Goal: Transaction & Acquisition: Book appointment/travel/reservation

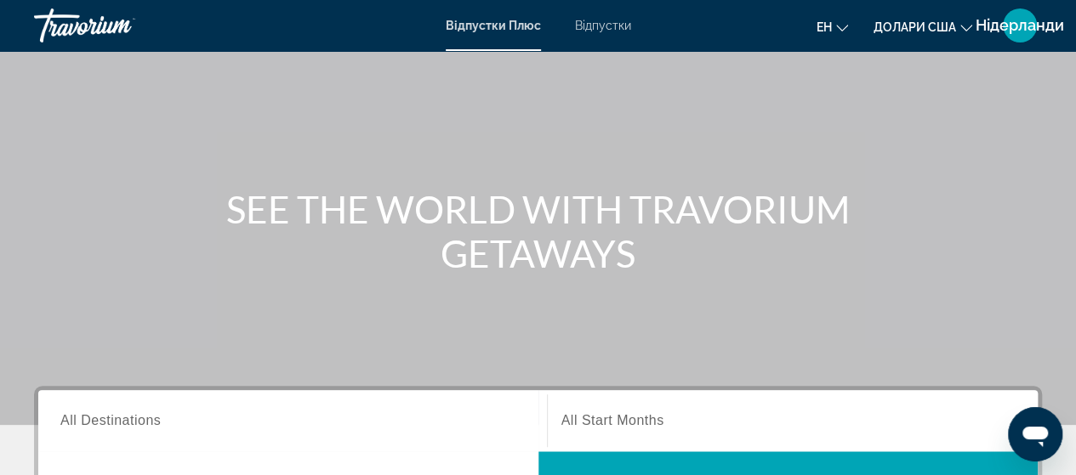
scroll to position [340, 0]
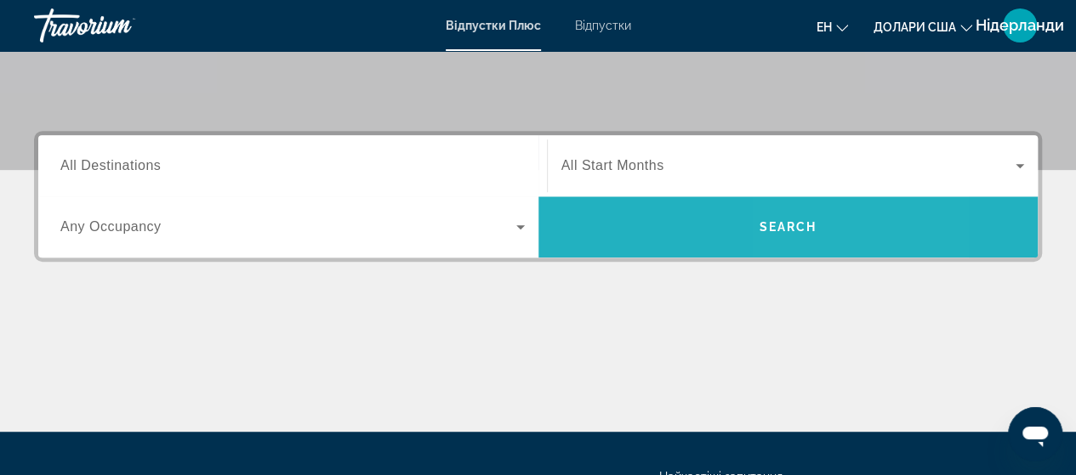
click at [795, 224] on span "Search" at bounding box center [788, 227] width 58 height 14
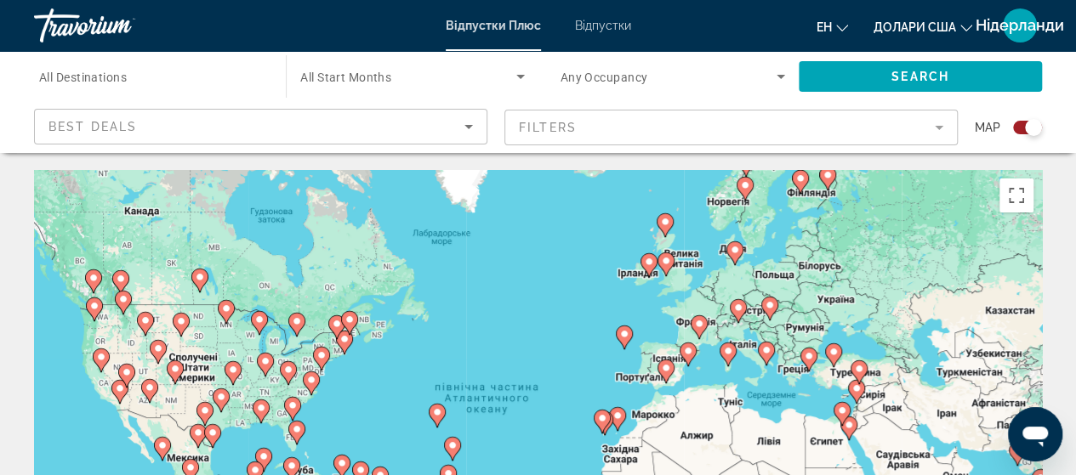
scroll to position [85, 0]
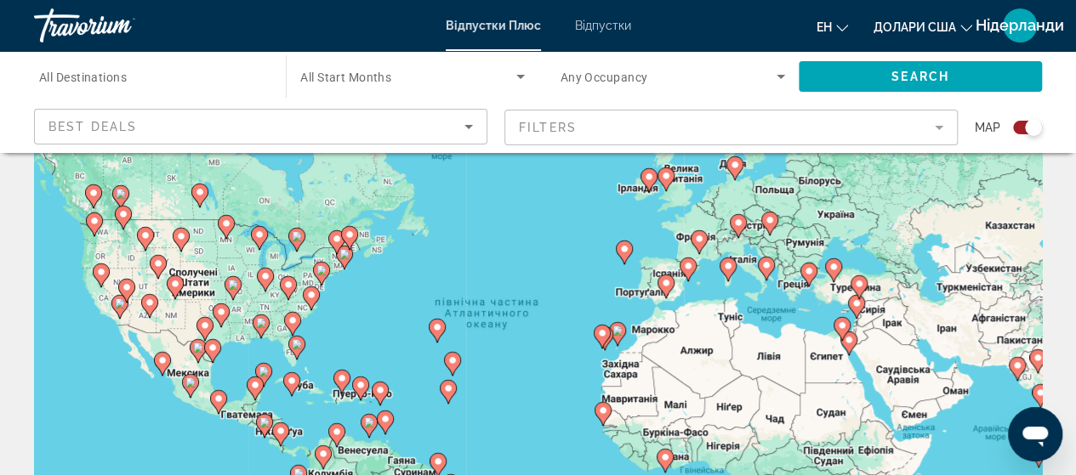
click at [685, 265] on image "Основний зміст" at bounding box center [688, 266] width 10 height 10
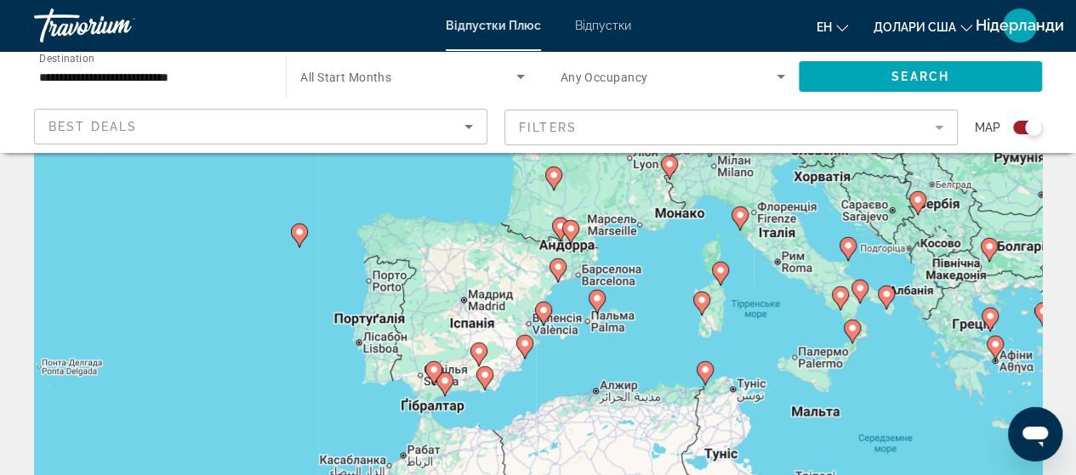
click at [476, 347] on image "Основний зміст" at bounding box center [479, 351] width 10 height 10
type input "**********"
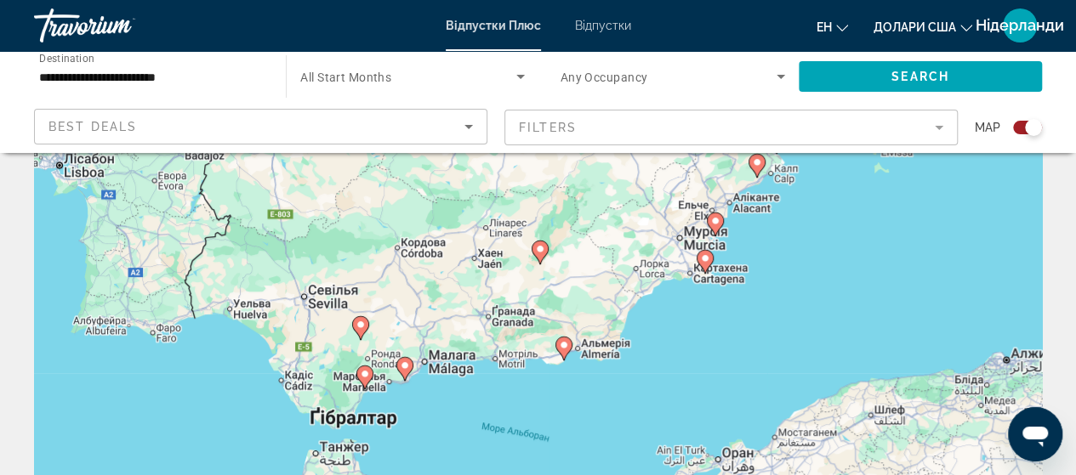
drag, startPoint x: 597, startPoint y: 352, endPoint x: 599, endPoint y: 275, distance: 77.4
click at [599, 275] on div "Увімкніть режим перетягування за допомогою клавіатури, натиснувши Alt + Enter. …" at bounding box center [538, 340] width 1008 height 510
click at [363, 370] on image "Основний зміст" at bounding box center [365, 374] width 10 height 10
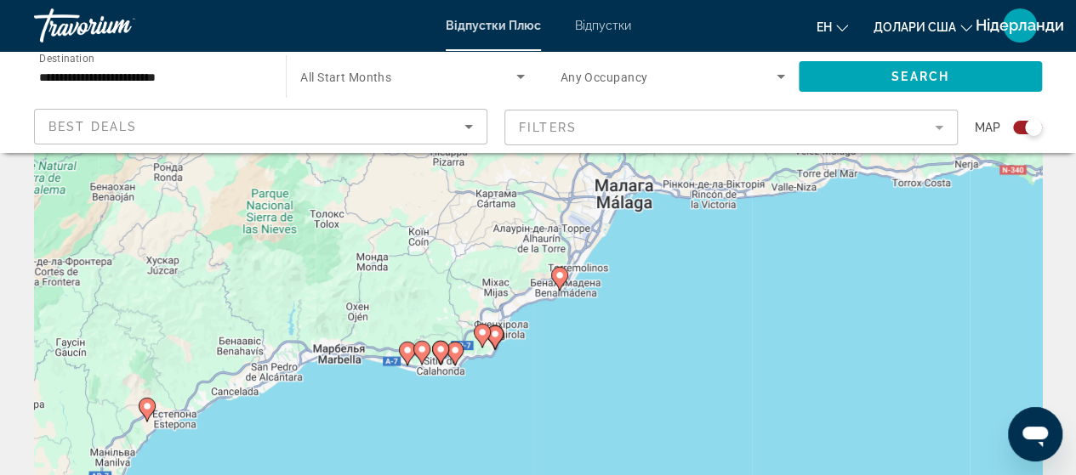
drag, startPoint x: 607, startPoint y: 210, endPoint x: 216, endPoint y: 294, distance: 400.1
click at [216, 294] on div "Для навігації використовуйте клавіші зі стрілками. Увімкніть режим перетягуванн…" at bounding box center [538, 340] width 1008 height 510
click at [416, 348] on icon "Основний зміст" at bounding box center [420, 353] width 15 height 22
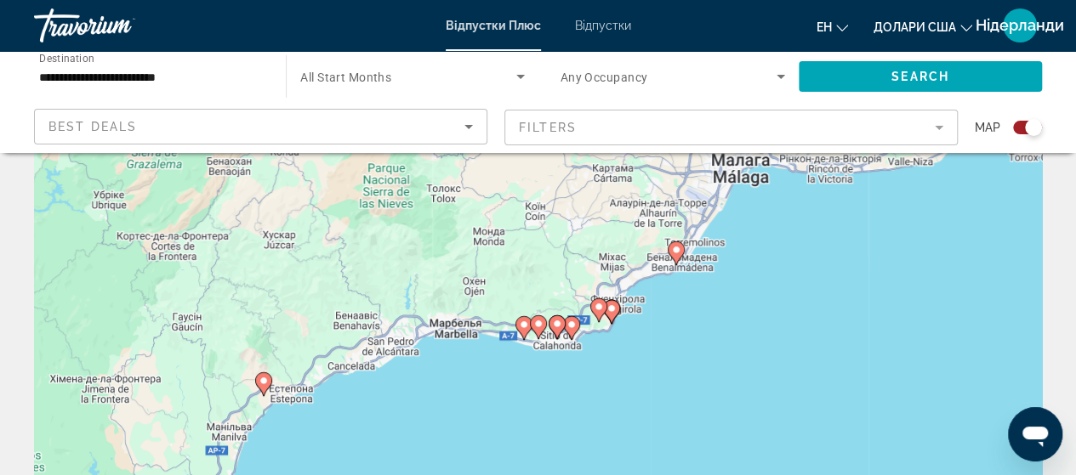
click at [535, 327] on image "Основний зміст" at bounding box center [538, 324] width 10 height 10
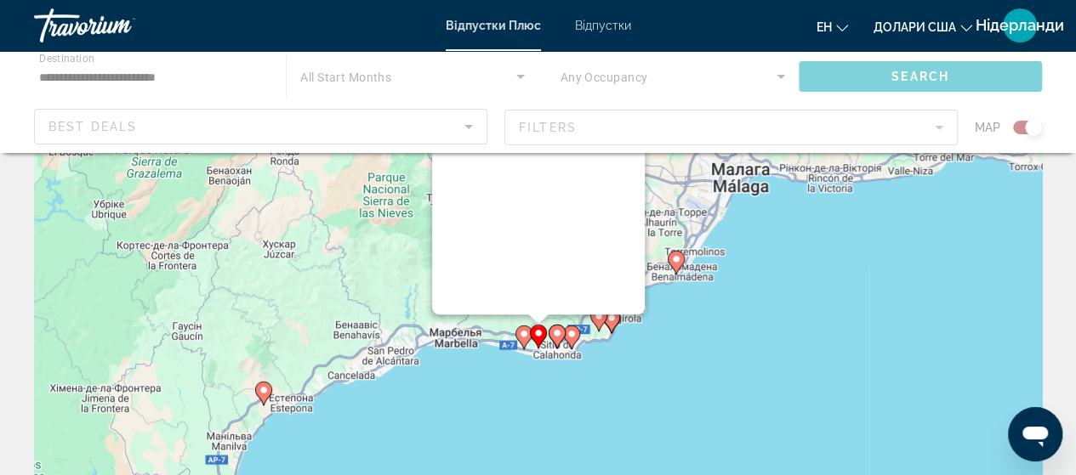
scroll to position [0, 0]
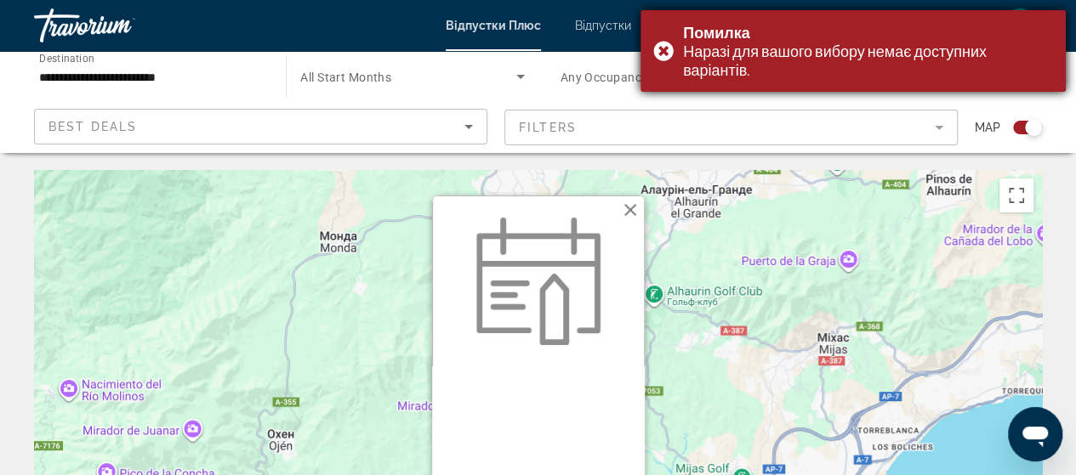
click at [658, 52] on div "Помилка Наразі для вашого вибору немає доступних варіантів." at bounding box center [852, 51] width 425 height 82
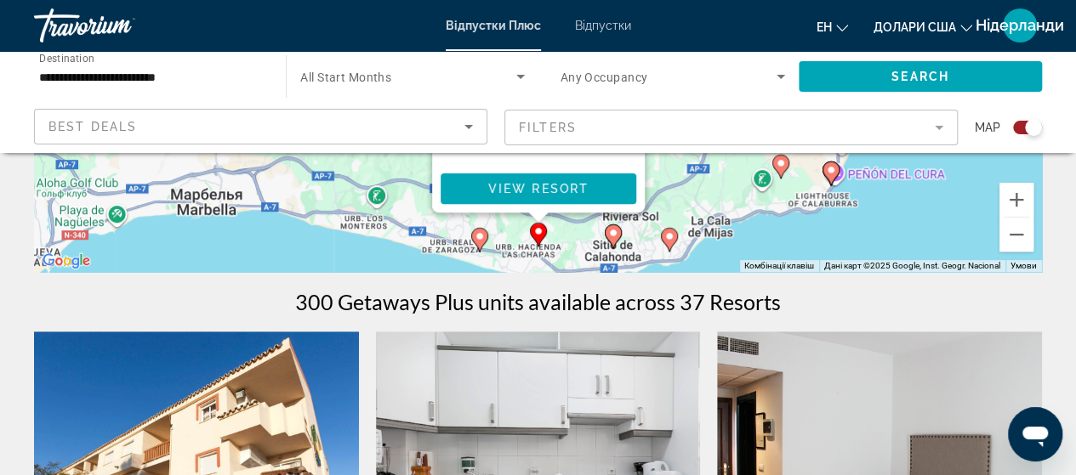
scroll to position [425, 0]
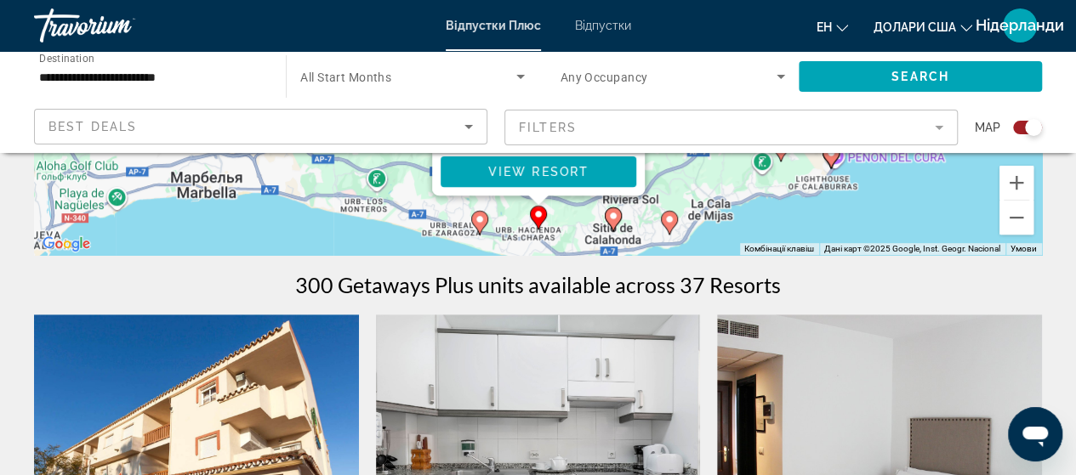
click at [613, 214] on image "Основний зміст" at bounding box center [613, 216] width 10 height 10
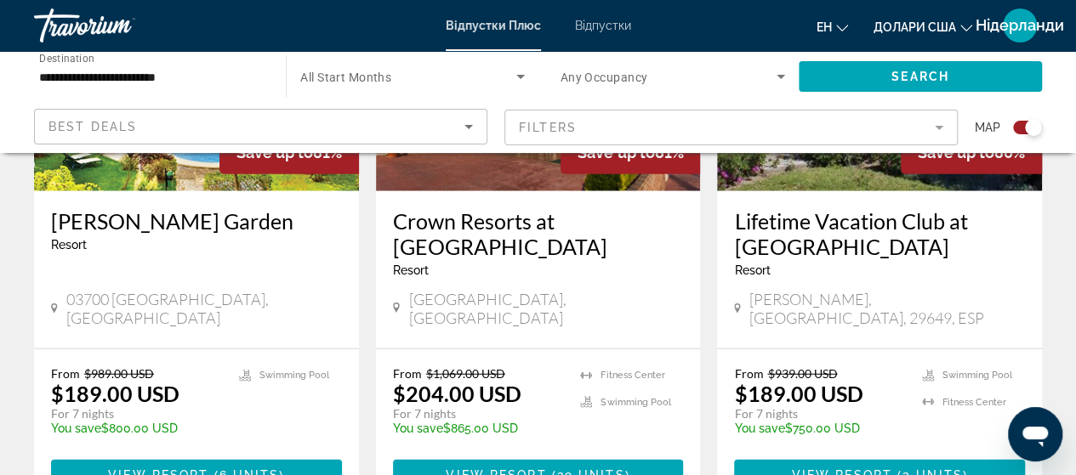
scroll to position [2041, 0]
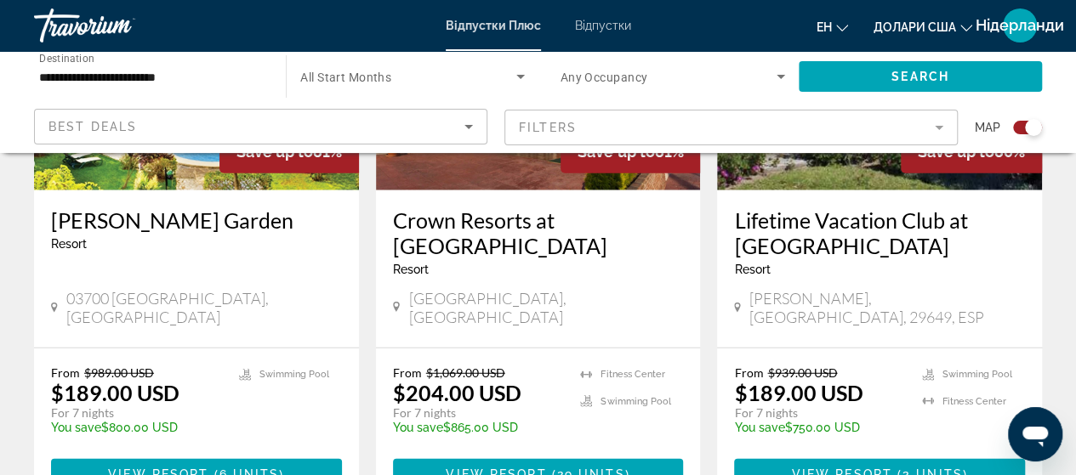
drag, startPoint x: 558, startPoint y: 289, endPoint x: 557, endPoint y: 326, distance: 36.6
click at [560, 366] on div "From $1,069.00 USD $204.00 USD For 7 nights You save $865.00 USD temp" at bounding box center [478, 406] width 171 height 81
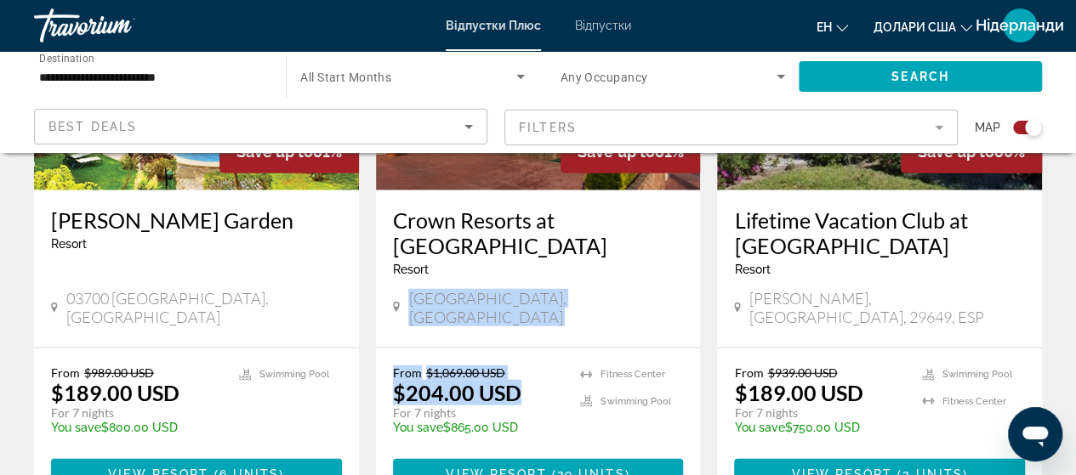
drag, startPoint x: 563, startPoint y: 227, endPoint x: 556, endPoint y: 281, distance: 54.8
click at [553, 295] on div "Save up to 81% Crown Resorts at [GEOGRAPHIC_DATA] - This is an adults only reso…" at bounding box center [538, 212] width 325 height 588
click at [588, 213] on div "Crown Resorts at [GEOGRAPHIC_DATA] - This is an adults only resort" at bounding box center [538, 248] width 291 height 82
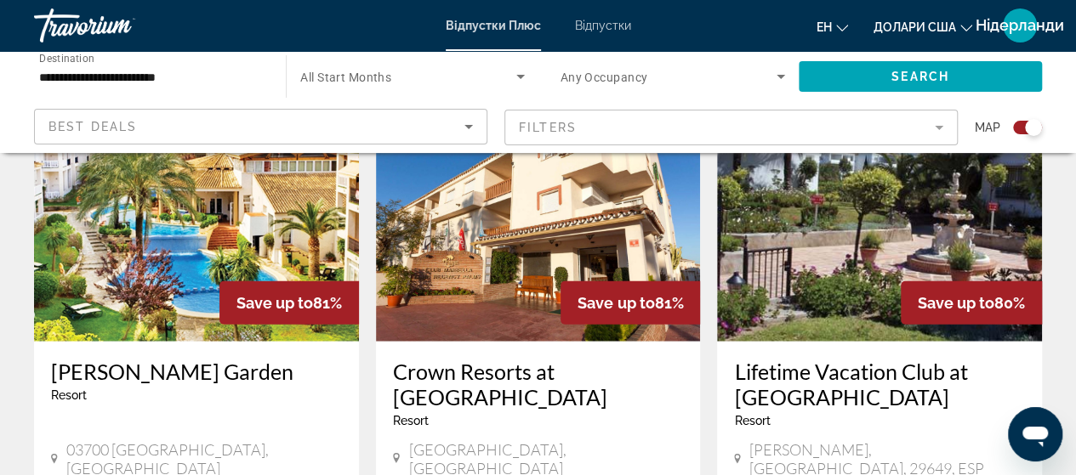
scroll to position [1701, 0]
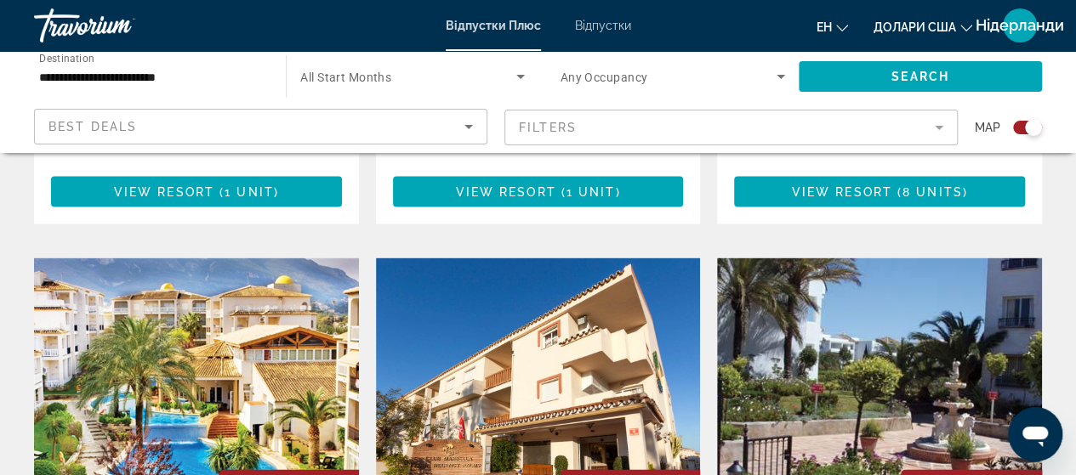
click at [492, 332] on img "Основний зміст" at bounding box center [538, 395] width 325 height 272
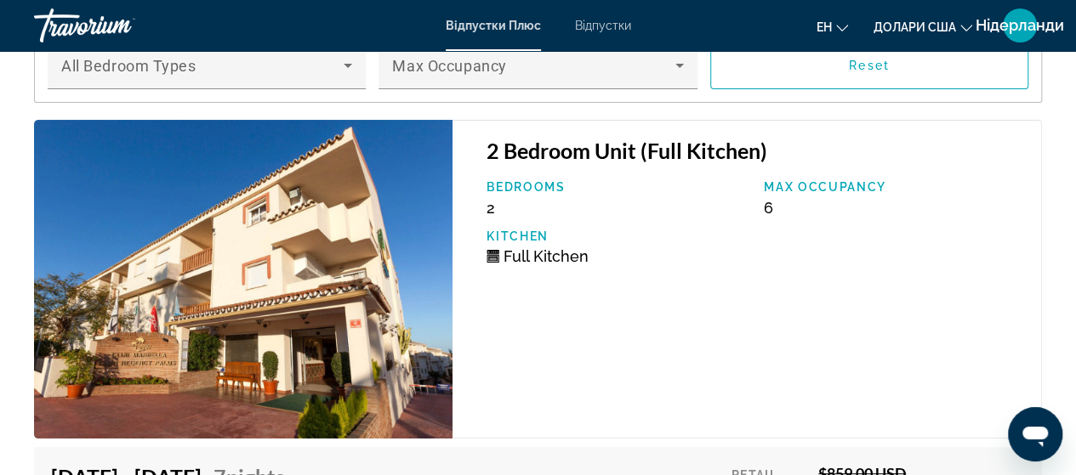
scroll to position [2806, 0]
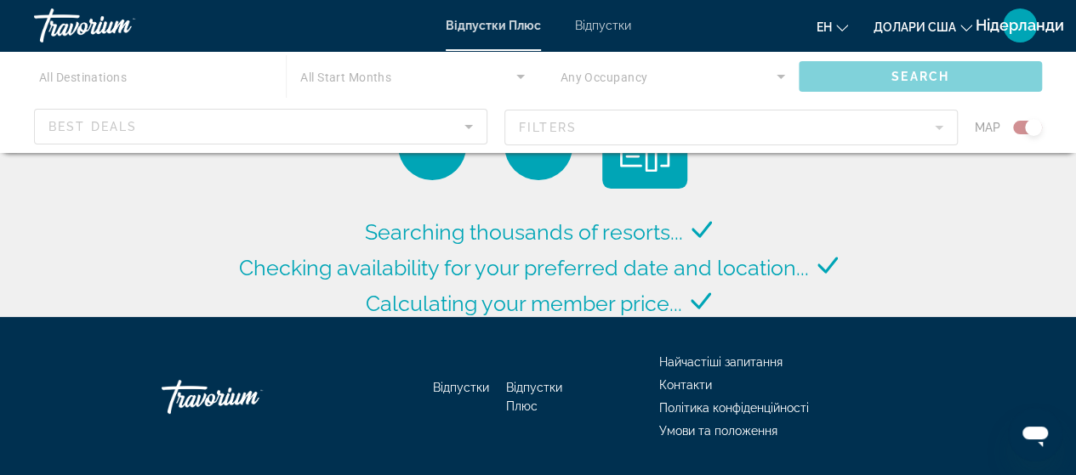
scroll to position [170, 0]
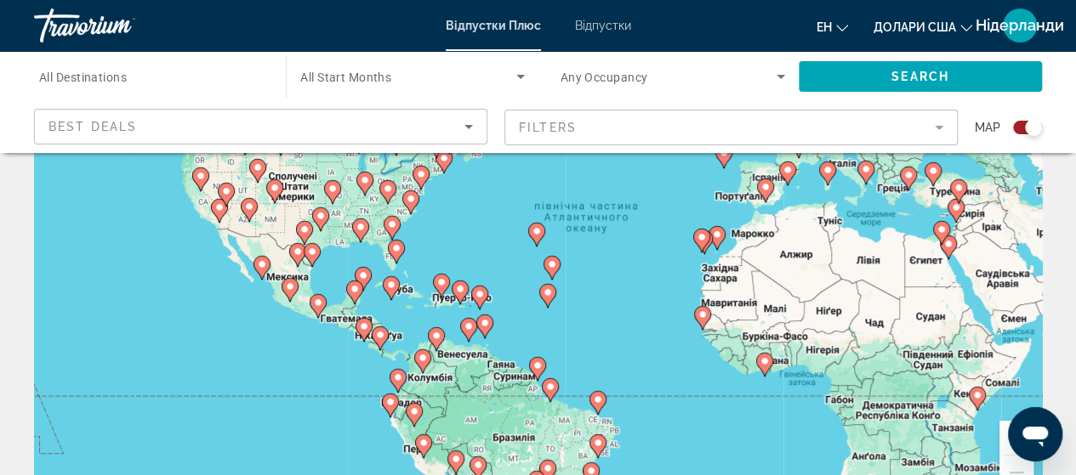
drag, startPoint x: 556, startPoint y: 207, endPoint x: 654, endPoint y: 197, distance: 98.2
click at [654, 197] on div "Увімкніть режим перетягування за допомогою клавіатури, натиснувши Alt + Enter. …" at bounding box center [538, 255] width 1008 height 510
click at [282, 281] on icon "Основний зміст" at bounding box center [289, 290] width 17 height 24
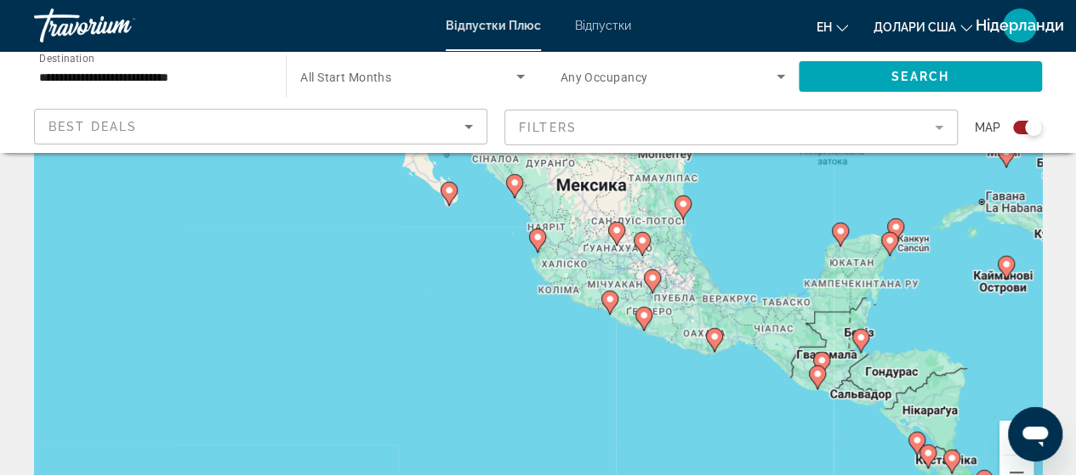
click at [512, 185] on image "Основний зміст" at bounding box center [514, 183] width 10 height 10
type input "**********"
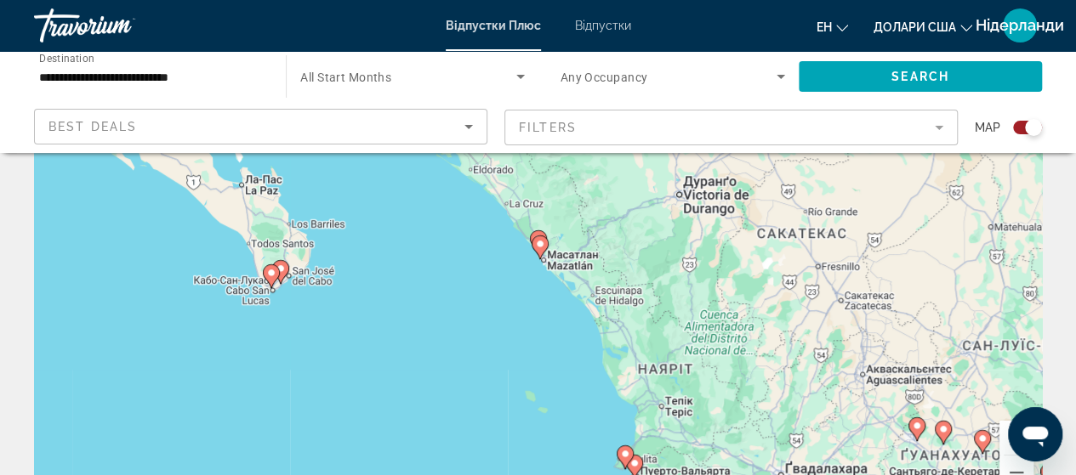
click at [538, 247] on image "Основний зміст" at bounding box center [540, 244] width 10 height 10
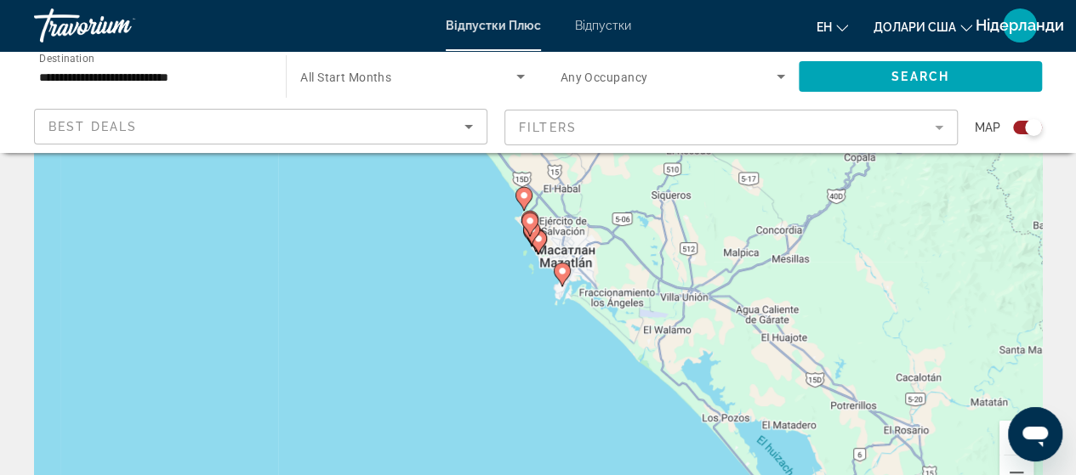
click at [564, 270] on image "Основний зміст" at bounding box center [562, 271] width 10 height 10
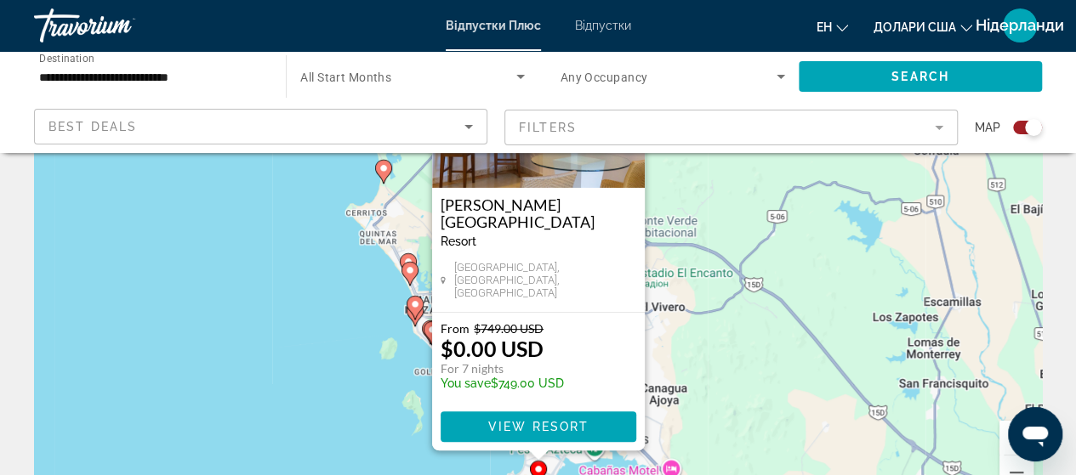
click at [498, 171] on img "Основний зміст" at bounding box center [538, 103] width 213 height 170
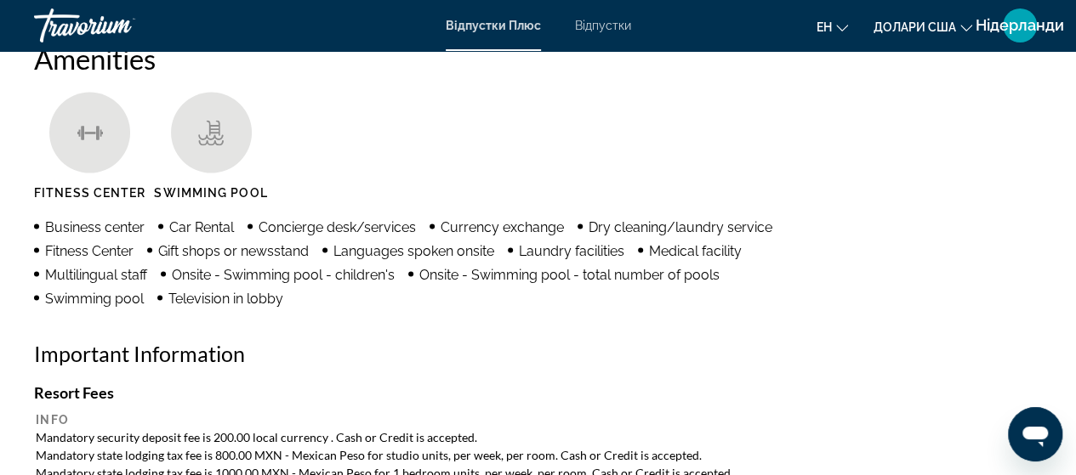
scroll to position [1410, 0]
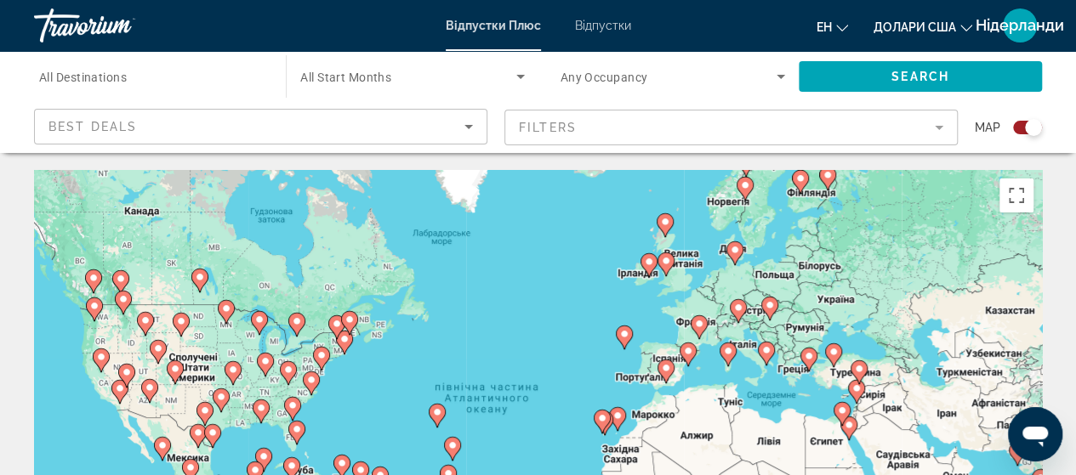
click at [940, 127] on mat-form-field "Filters" at bounding box center [730, 128] width 453 height 36
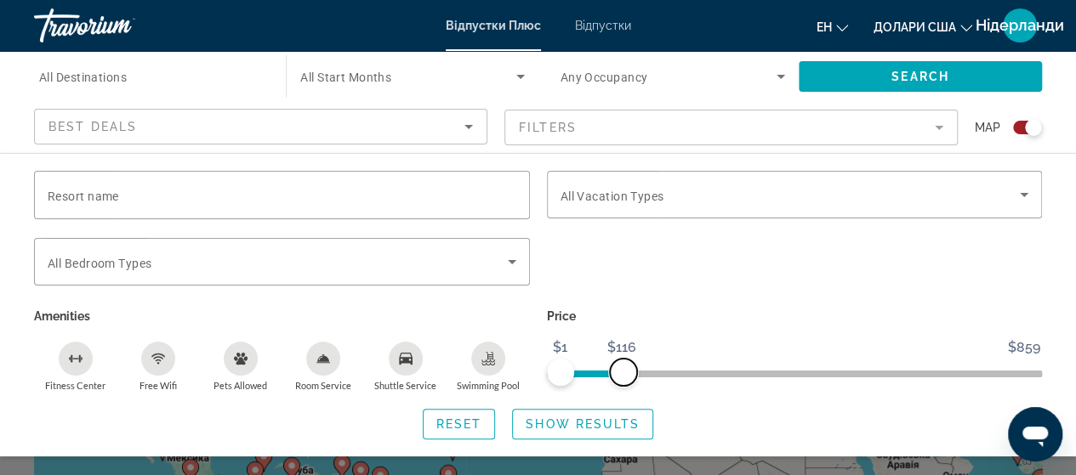
drag, startPoint x: 1031, startPoint y: 368, endPoint x: 622, endPoint y: 370, distance: 408.2
click at [622, 370] on span "ngx-slider-max" at bounding box center [623, 372] width 27 height 27
click at [519, 73] on icon "Search widget" at bounding box center [520, 76] width 20 height 20
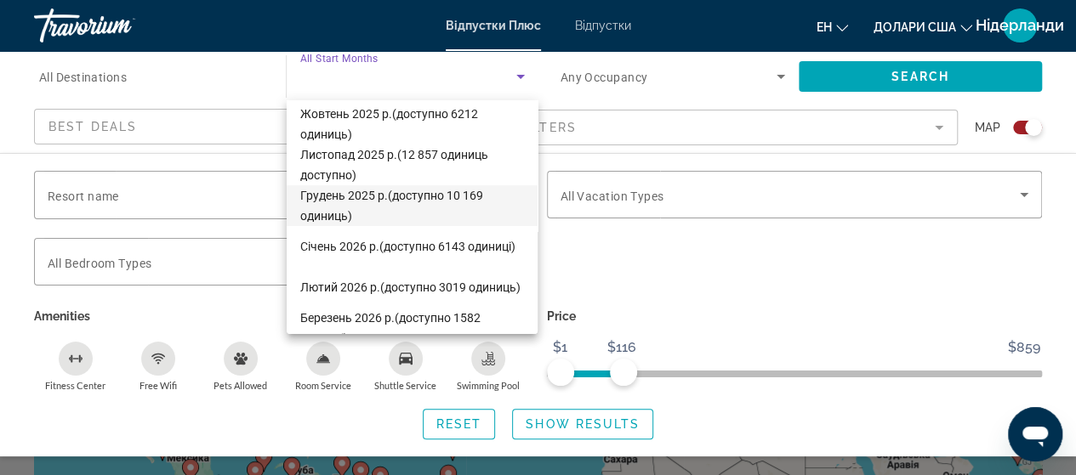
scroll to position [170, 0]
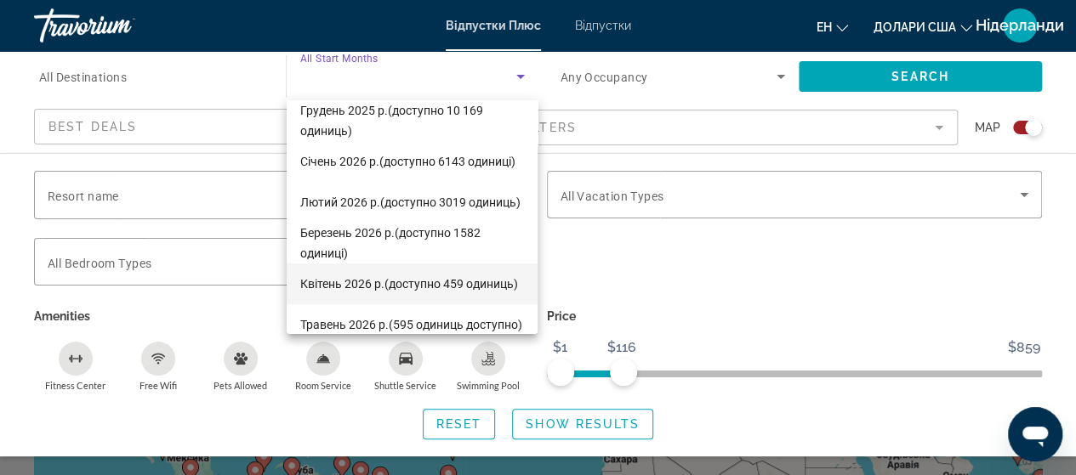
click at [352, 277] on font "Квітень 2026 р." at bounding box center [342, 284] width 84 height 14
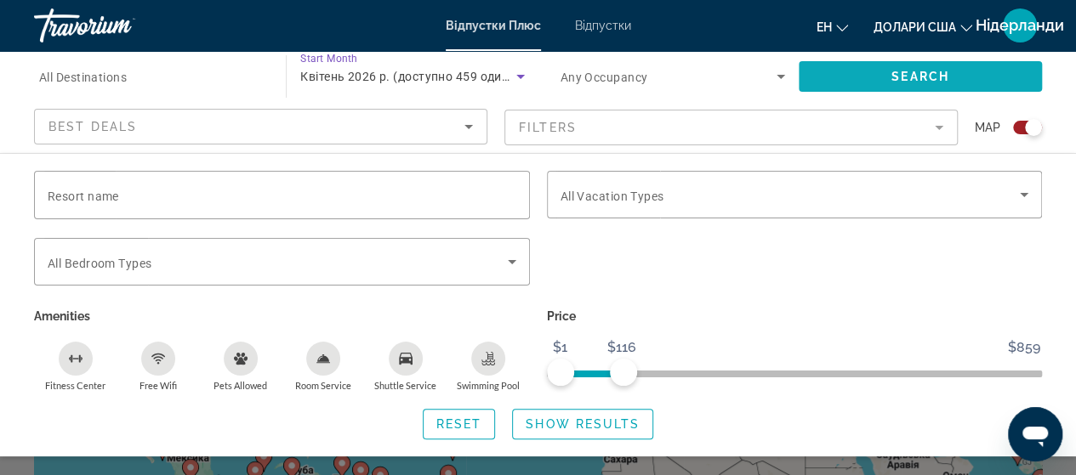
click at [918, 72] on span "Search" at bounding box center [920, 77] width 58 height 14
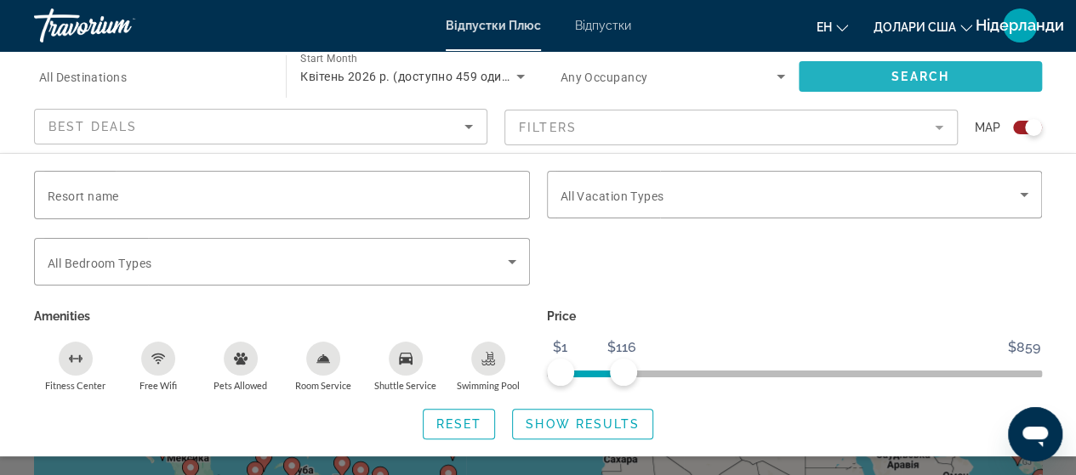
click at [901, 76] on span "Search" at bounding box center [920, 77] width 58 height 14
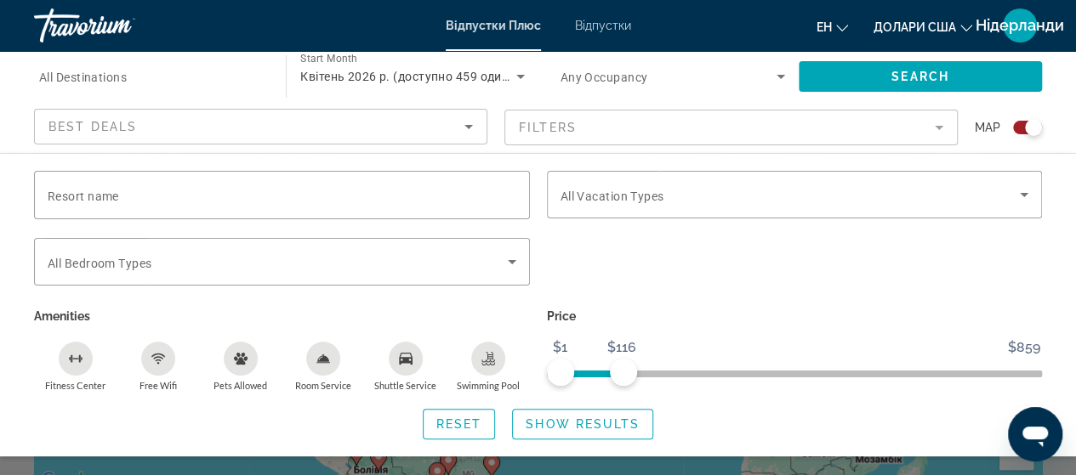
scroll to position [340, 0]
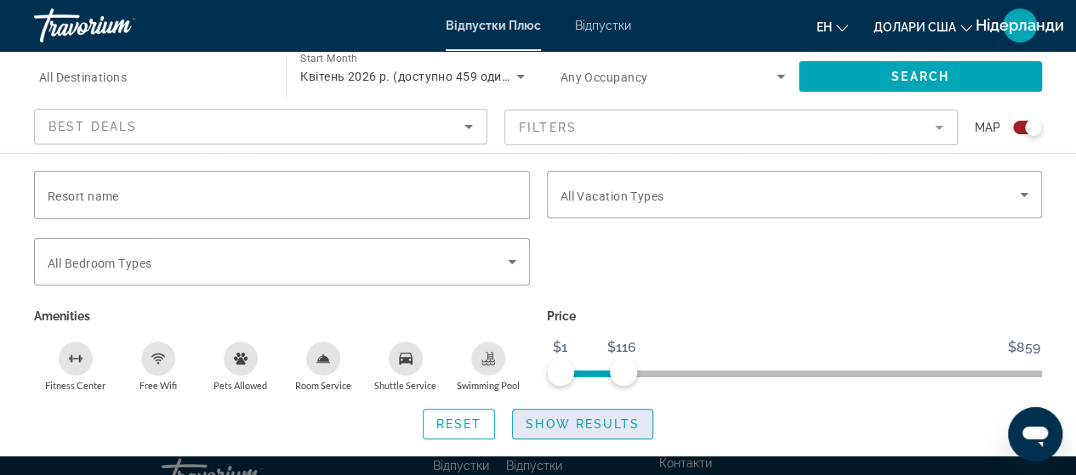
click at [617, 423] on span "Show Results" at bounding box center [583, 425] width 114 height 14
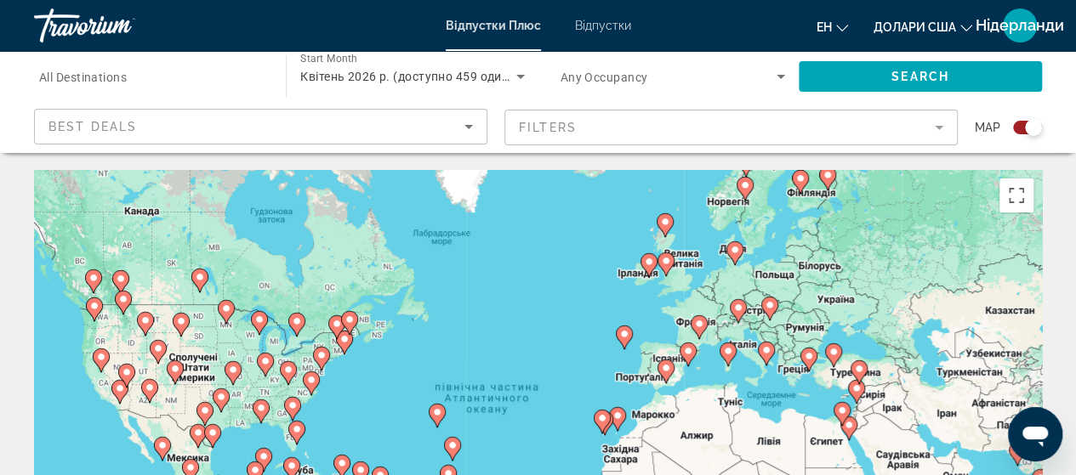
scroll to position [0, 0]
click at [516, 74] on icon "Search widget" at bounding box center [520, 76] width 20 height 20
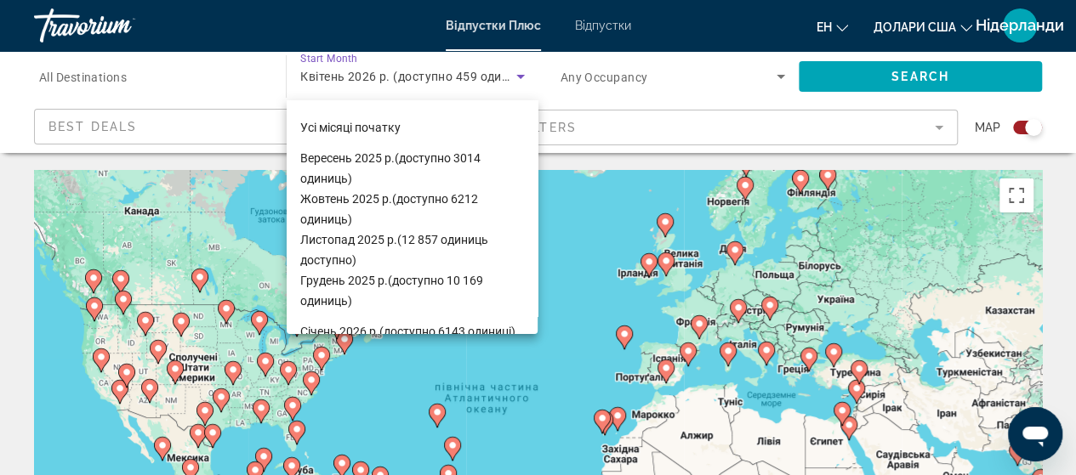
scroll to position [140, 0]
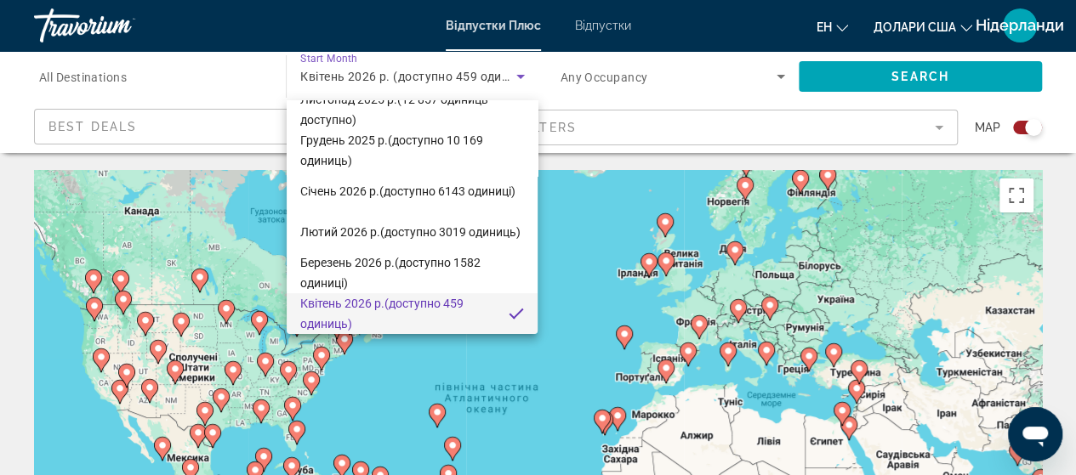
click at [509, 71] on div at bounding box center [538, 237] width 1076 height 475
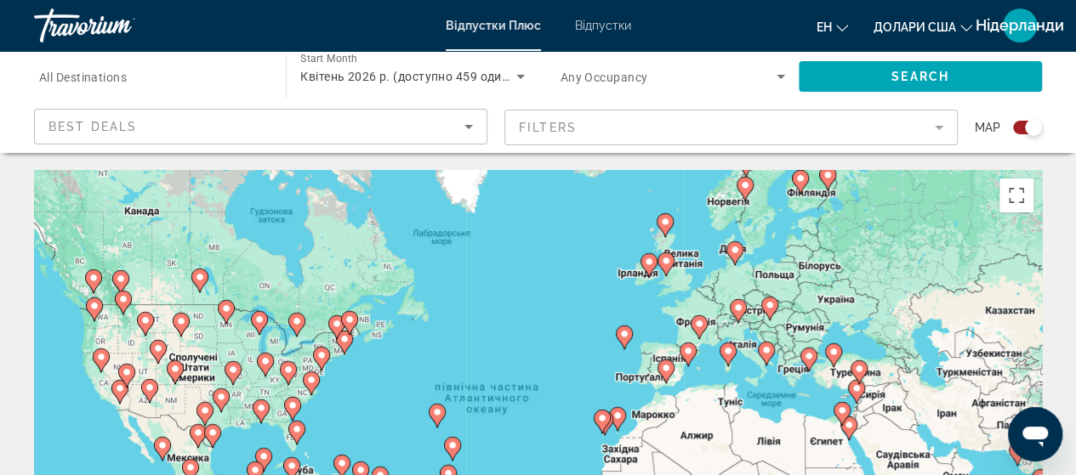
click at [936, 128] on mat-form-field "Filters" at bounding box center [730, 128] width 453 height 36
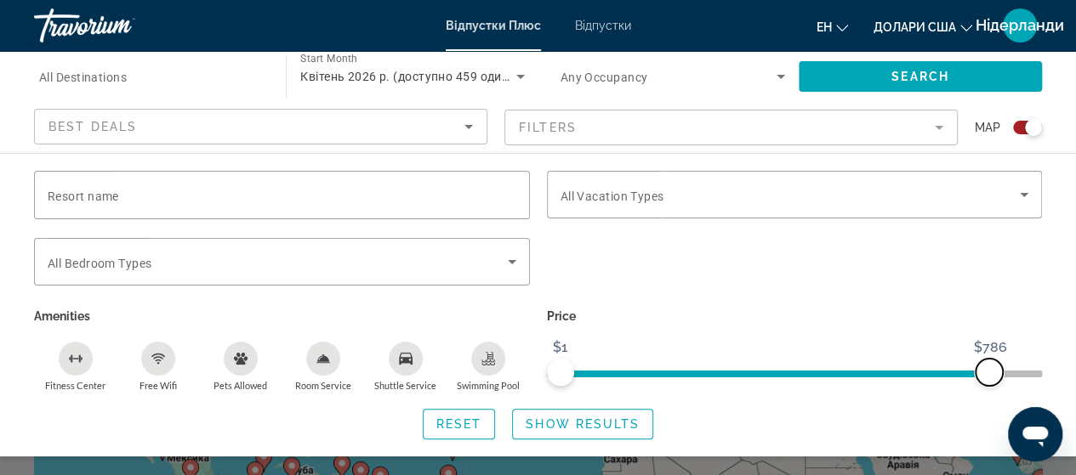
drag, startPoint x: 628, startPoint y: 365, endPoint x: 976, endPoint y: 372, distance: 347.9
click at [986, 372] on span "ngx-slider-max" at bounding box center [988, 372] width 27 height 27
click at [912, 77] on span "Search" at bounding box center [920, 77] width 58 height 14
drag, startPoint x: 992, startPoint y: 367, endPoint x: 1037, endPoint y: 368, distance: 46.0
click at [1037, 368] on span "ngx-slider-max" at bounding box center [1027, 372] width 27 height 27
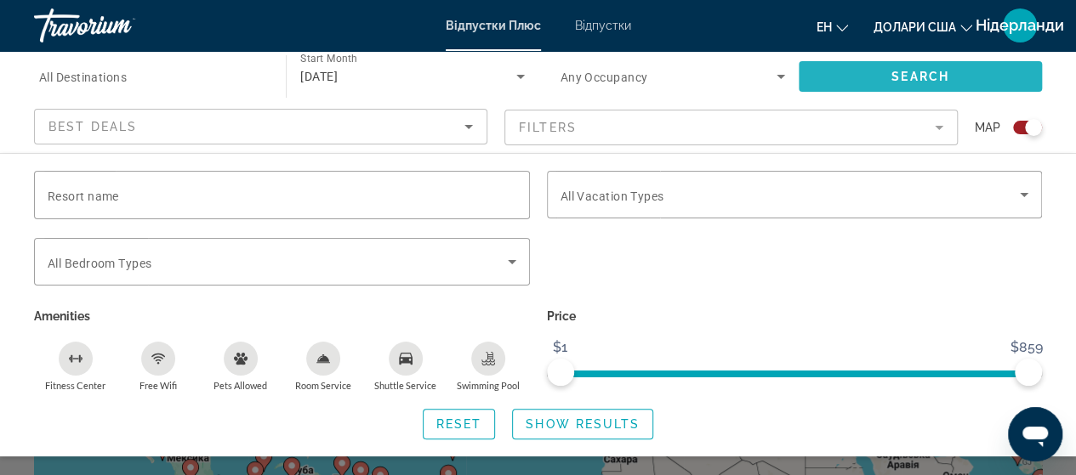
click at [920, 71] on span "Search" at bounding box center [920, 77] width 58 height 14
click at [895, 76] on span "Search" at bounding box center [920, 77] width 58 height 14
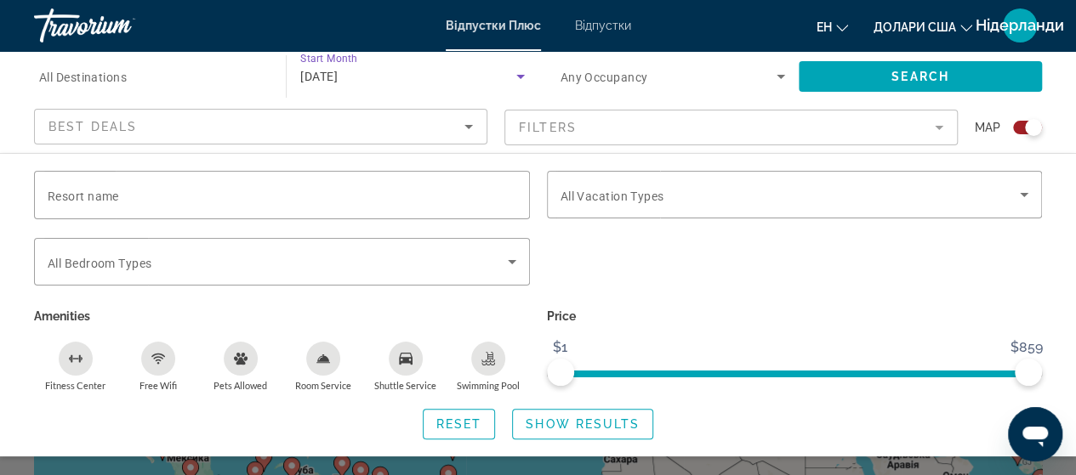
click at [520, 77] on icon "Search widget" at bounding box center [520, 77] width 9 height 4
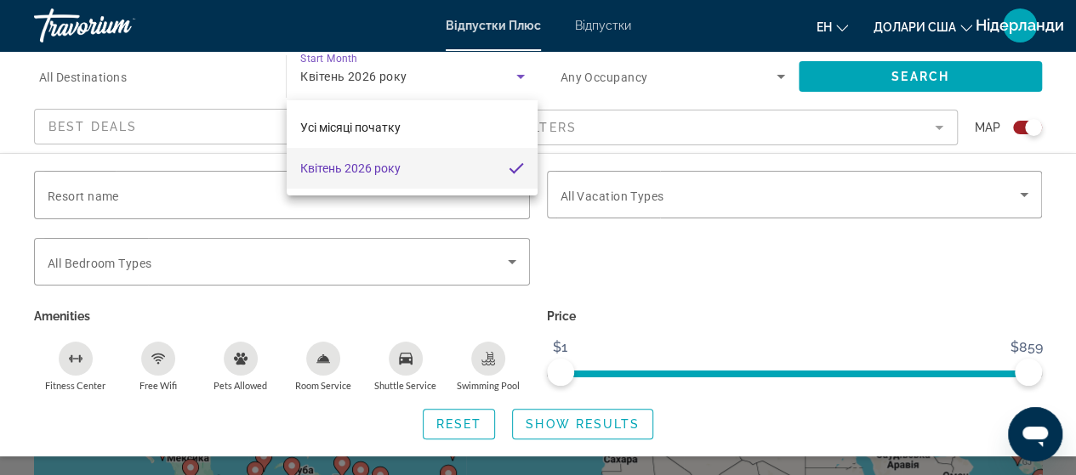
click at [369, 168] on font "Квітень 2026 року" at bounding box center [350, 169] width 100 height 14
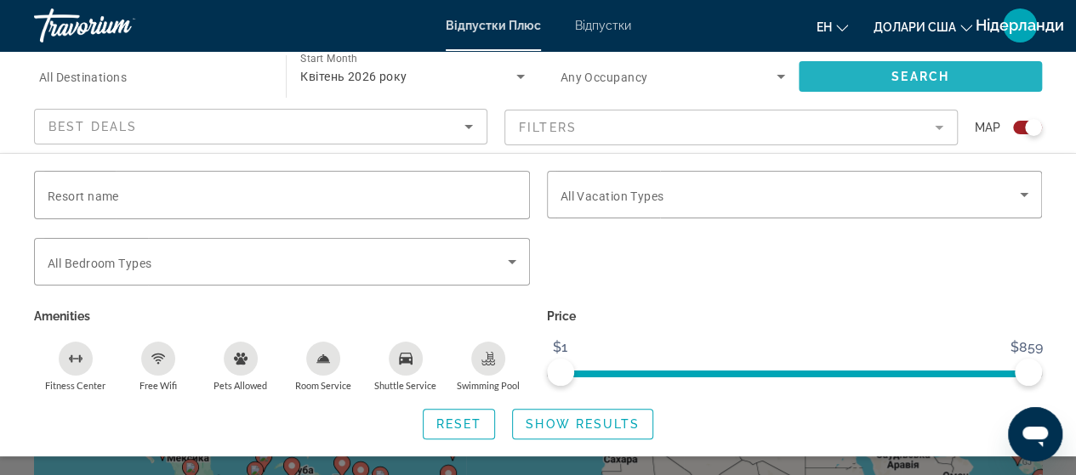
click at [874, 76] on span "Search widget" at bounding box center [919, 76] width 243 height 41
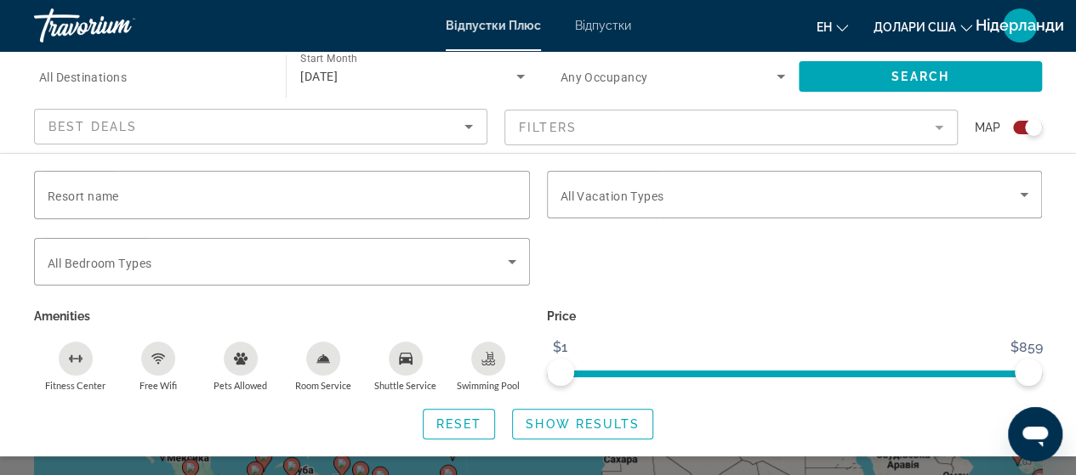
click at [523, 75] on icon "Search widget" at bounding box center [520, 77] width 9 height 4
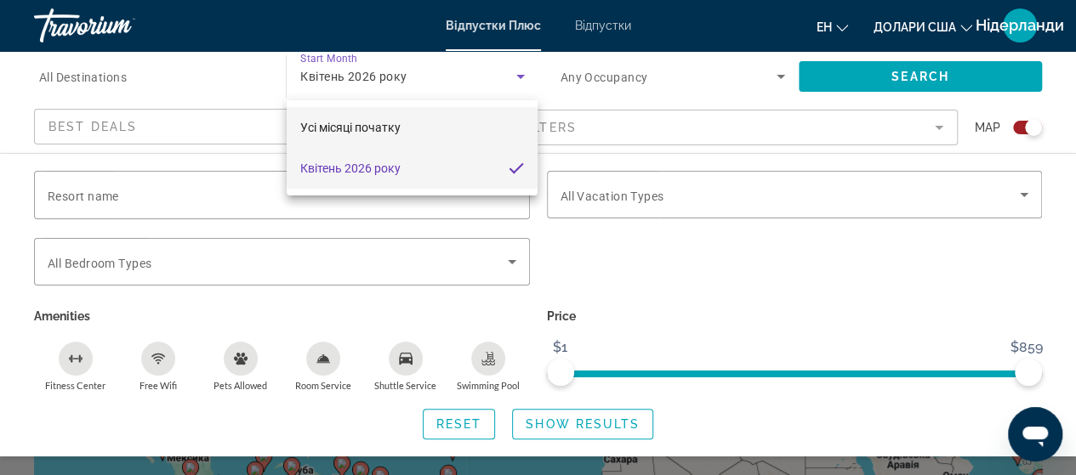
click at [365, 128] on font "Усі місяці початку" at bounding box center [350, 128] width 100 height 14
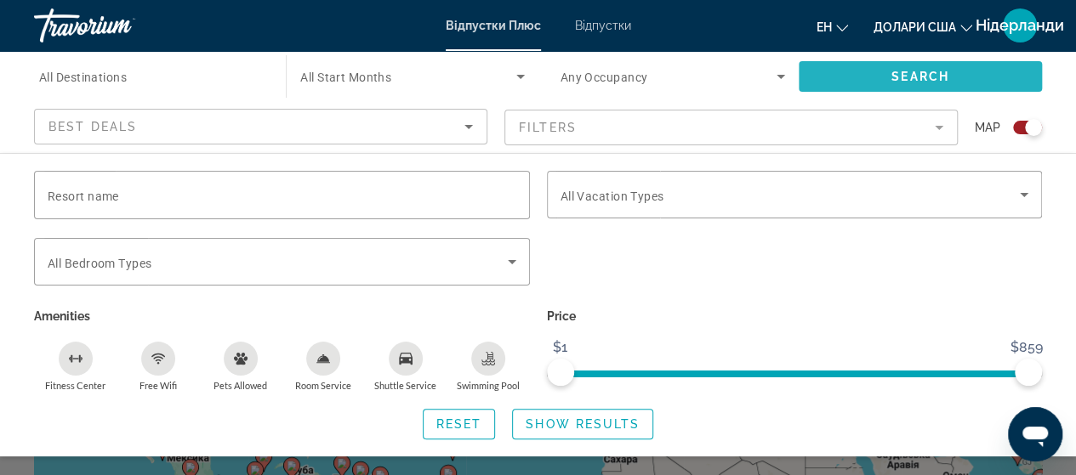
click at [932, 70] on span "Search" at bounding box center [920, 77] width 58 height 14
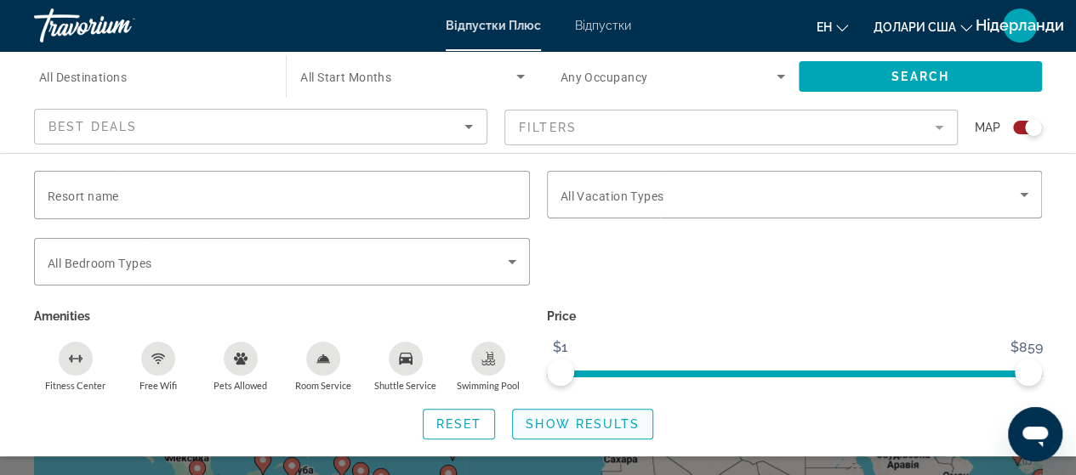
click at [614, 419] on span "Show Results" at bounding box center [583, 425] width 114 height 14
click at [578, 424] on span "Show Results" at bounding box center [583, 425] width 114 height 14
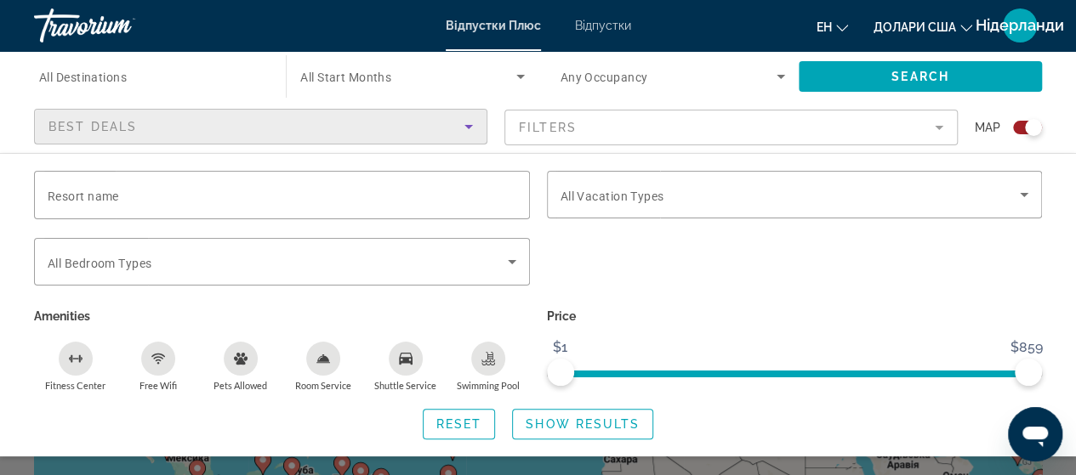
click at [242, 129] on div "Best Deals" at bounding box center [256, 126] width 416 height 20
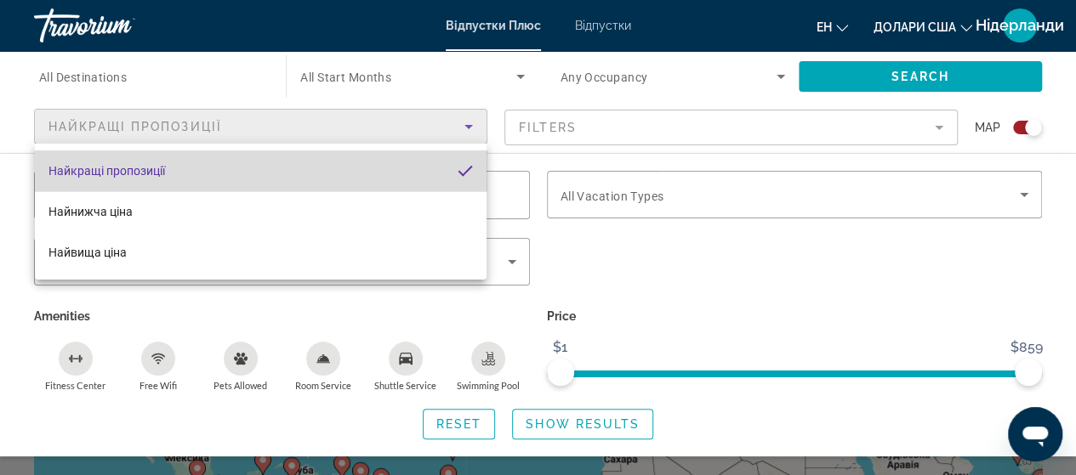
click at [268, 173] on mat-option "Найкращі пропозиції" at bounding box center [261, 171] width 452 height 41
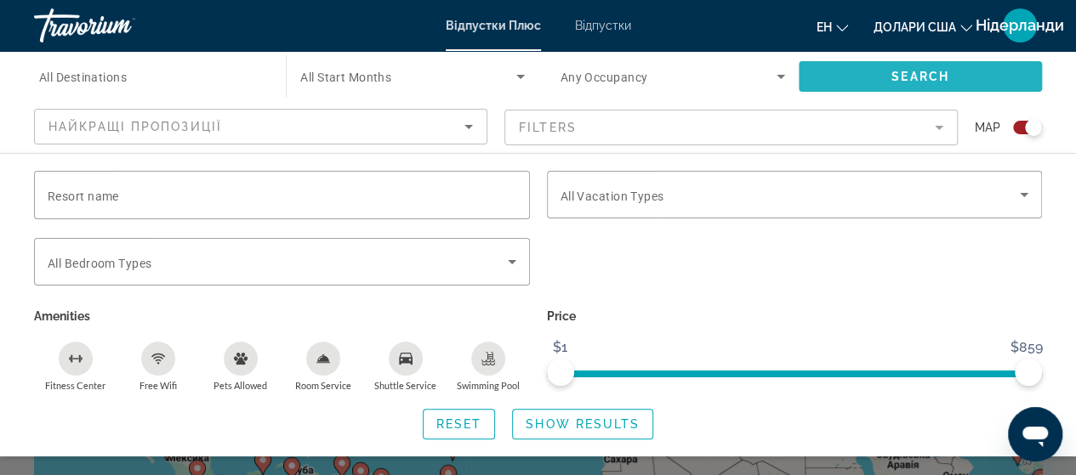
click at [859, 69] on span "Search widget" at bounding box center [919, 76] width 243 height 41
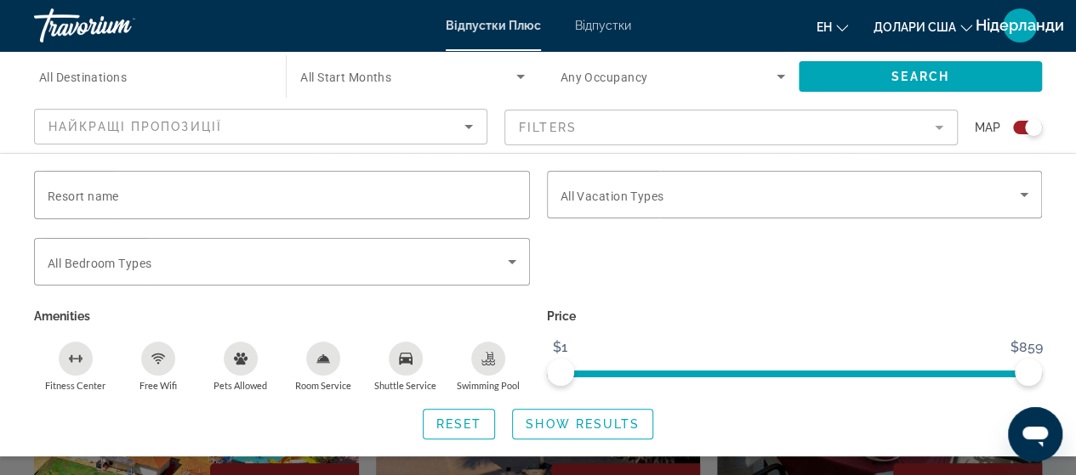
scroll to position [484, 0]
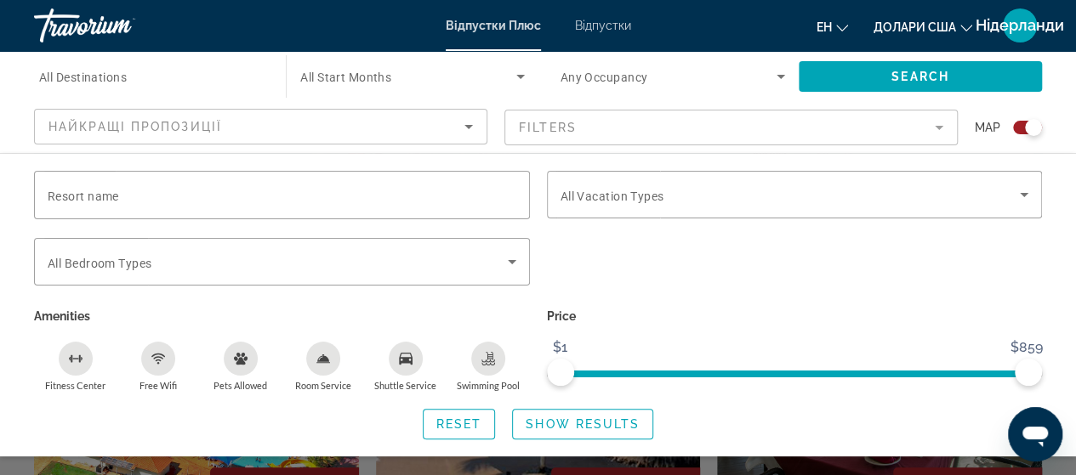
click at [887, 328] on div "Price $1 $859 $1 $859" at bounding box center [794, 348] width 513 height 88
click at [259, 459] on div "Search widget" at bounding box center [538, 365] width 1076 height 220
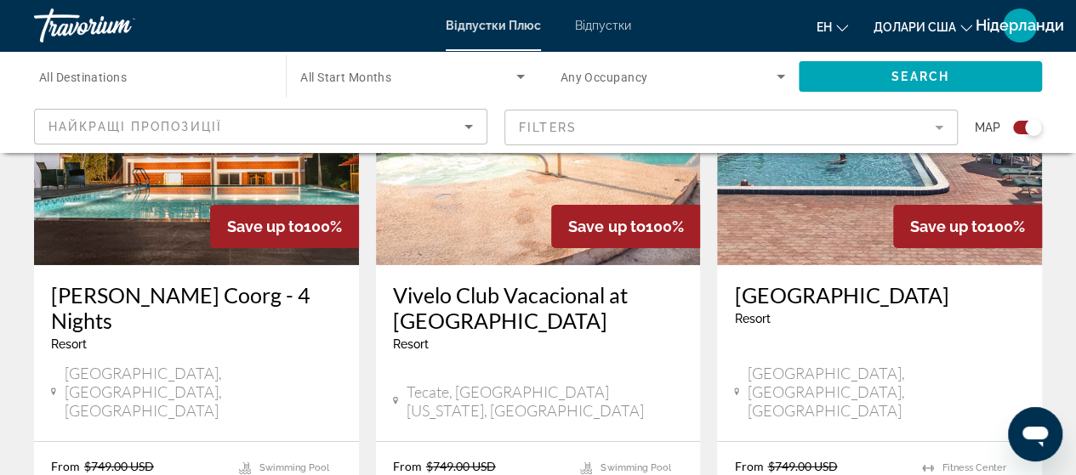
scroll to position [2891, 0]
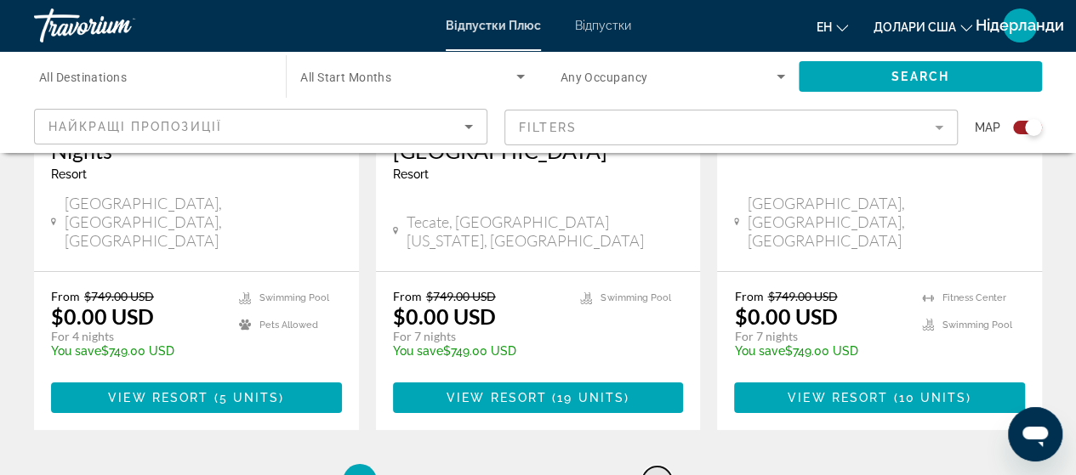
click at [659, 472] on span "..." at bounding box center [657, 481] width 10 height 19
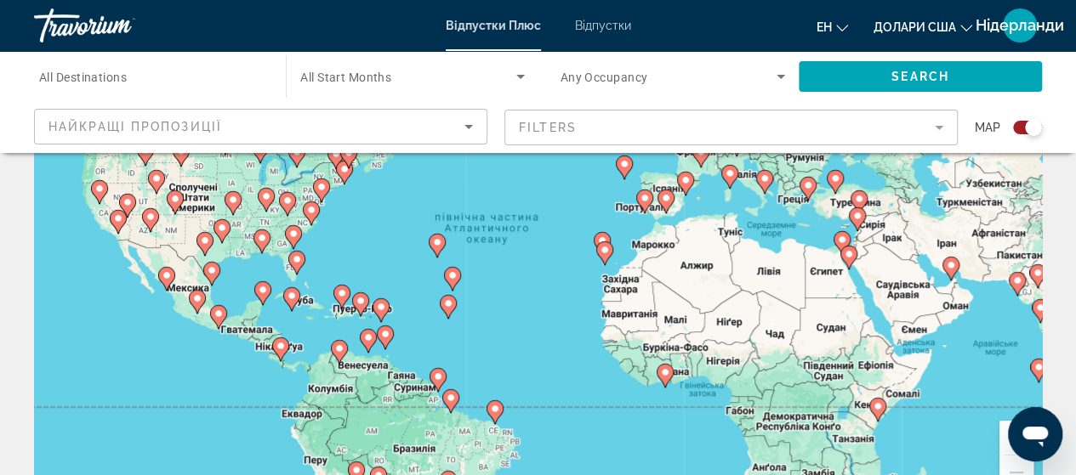
scroll to position [170, 0]
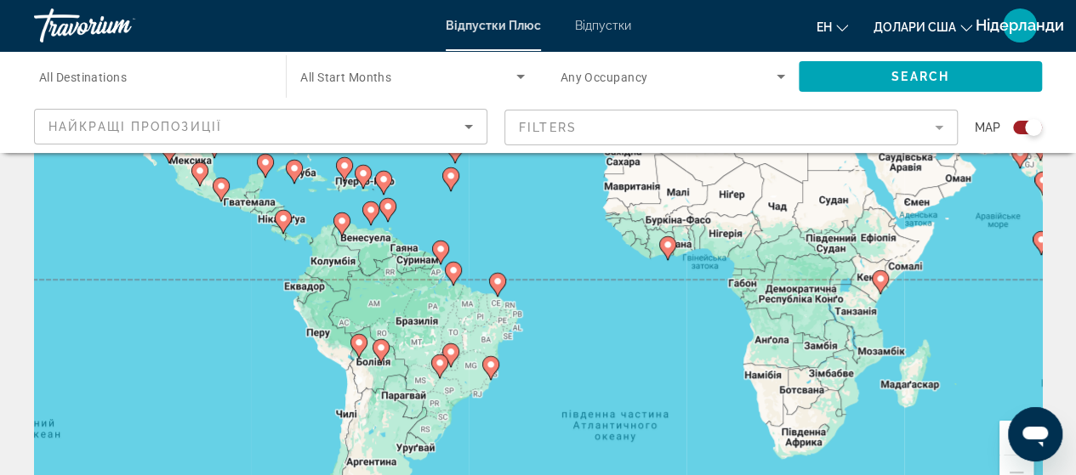
drag, startPoint x: 501, startPoint y: 372, endPoint x: 507, endPoint y: 236, distance: 136.2
click at [507, 236] on div "Увімкніть режим перетягування за допомогою клавіатури, натиснувши Alt + Enter. …" at bounding box center [538, 255] width 1008 height 510
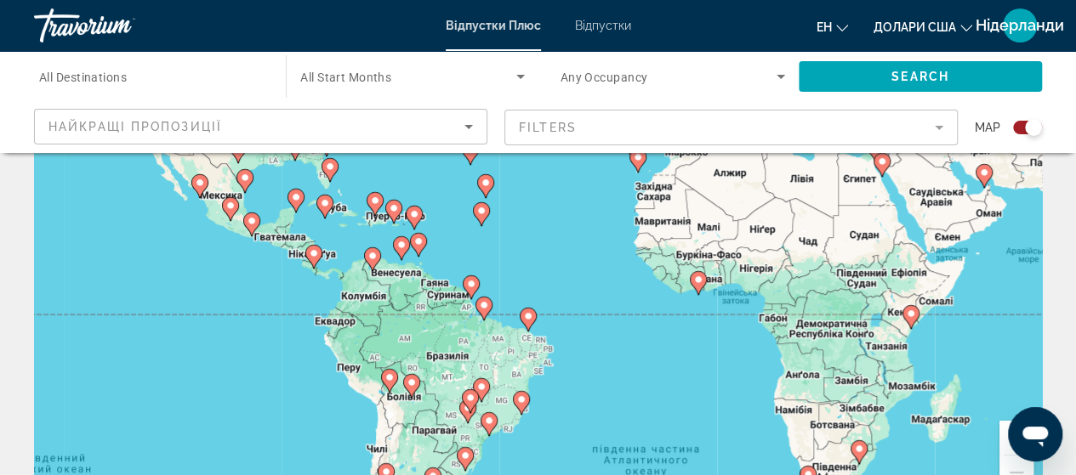
drag, startPoint x: 494, startPoint y: 215, endPoint x: 523, endPoint y: 259, distance: 52.8
click at [523, 259] on div "Увімкніть режим перетягування за допомогою клавіатури, натиснувши Alt + Enter. …" at bounding box center [538, 255] width 1008 height 510
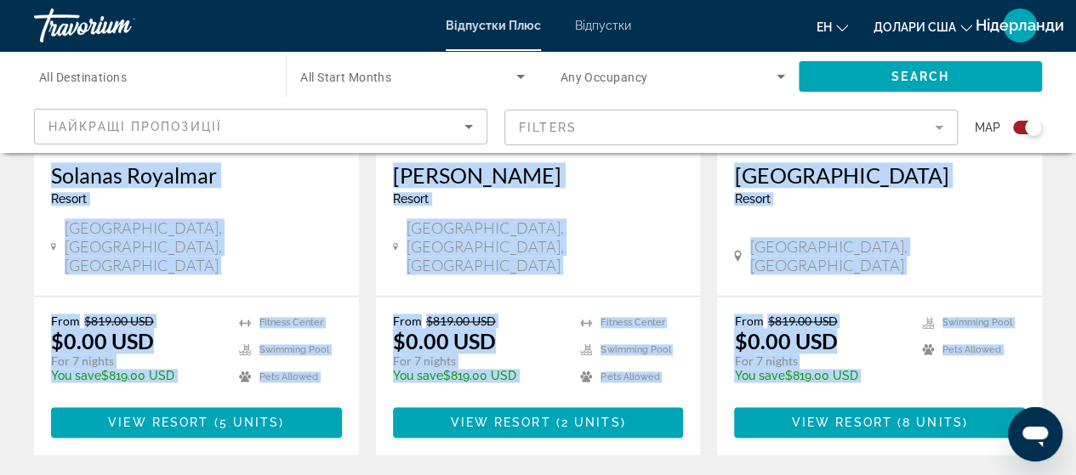
scroll to position [924, 0]
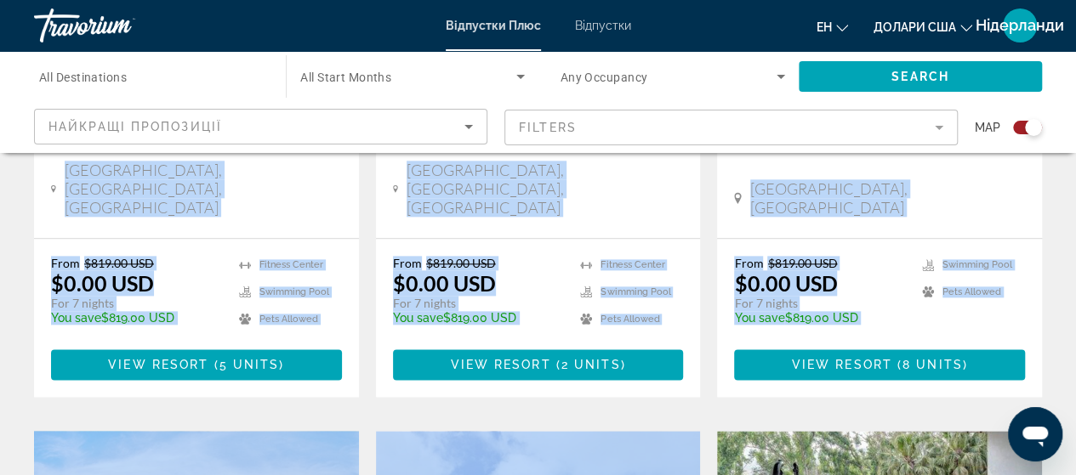
drag, startPoint x: 518, startPoint y: 239, endPoint x: 646, endPoint y: 409, distance: 213.1
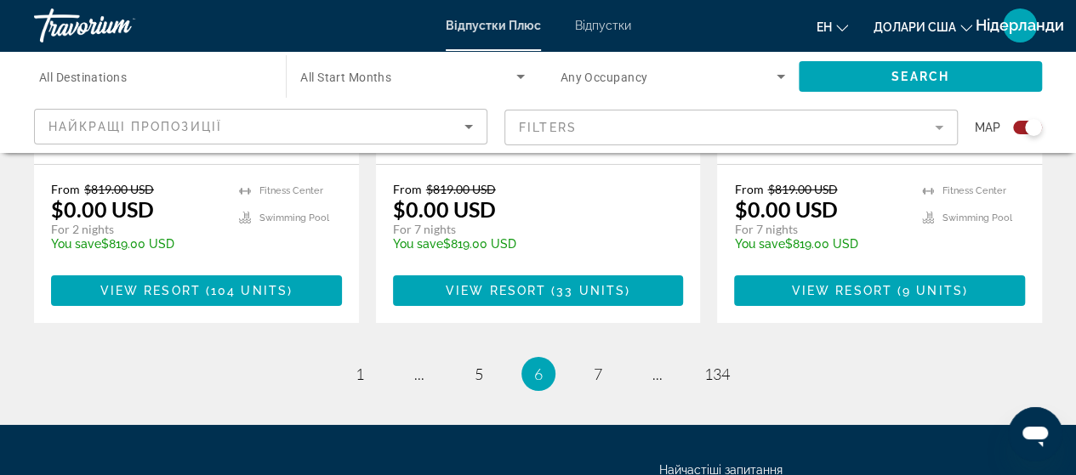
scroll to position [2880, 0]
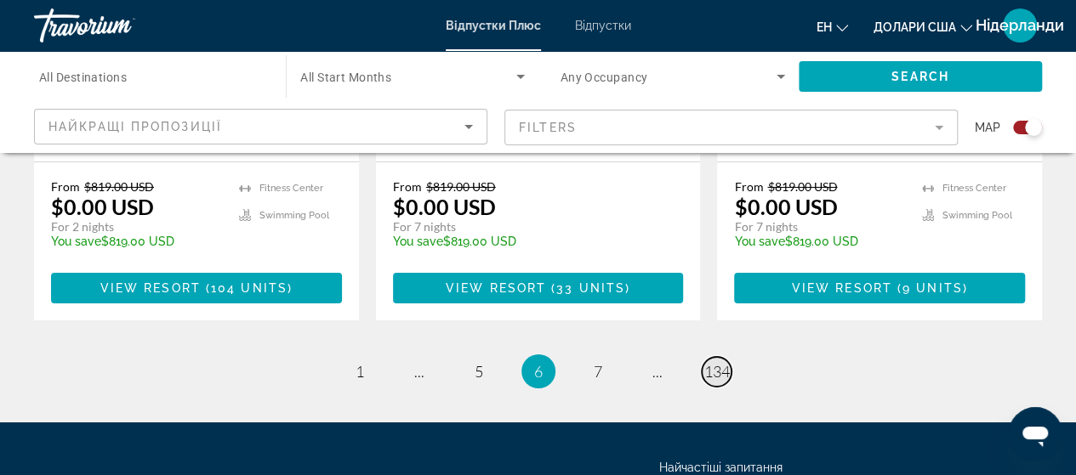
click at [719, 362] on span "134" at bounding box center [717, 371] width 26 height 19
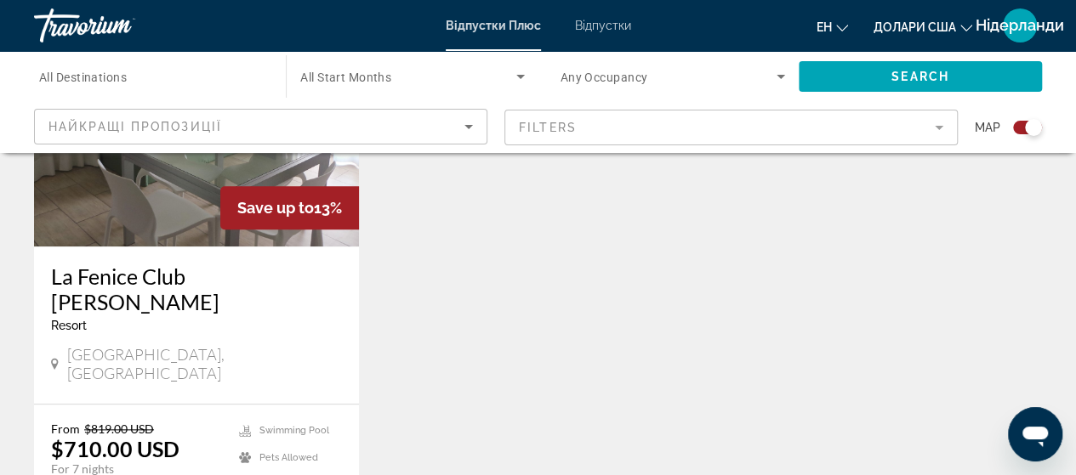
scroll to position [595, 0]
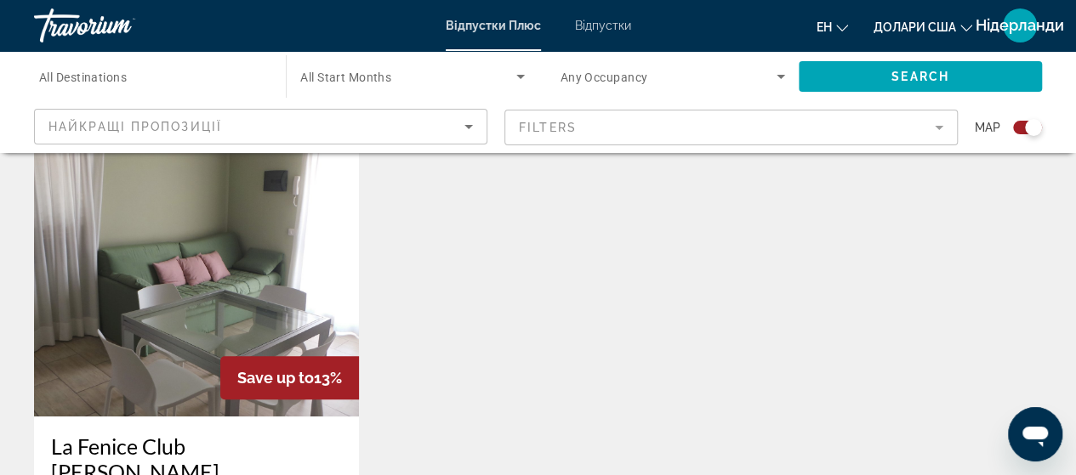
click at [220, 252] on img "Основний зміст" at bounding box center [196, 281] width 325 height 272
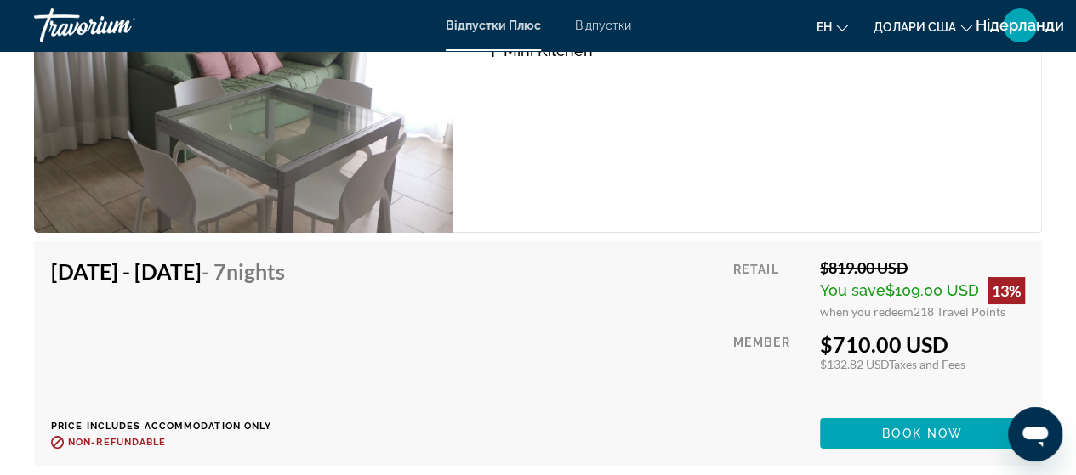
scroll to position [3146, 0]
